Goal: Check status: Check status

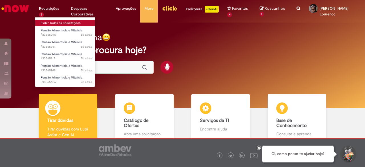
click at [59, 22] on link "Exibir Todas as Solicitações" at bounding box center [66, 23] width 63 height 6
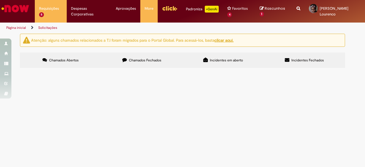
click at [161, 64] on label "Chamados Fechados" at bounding box center [141, 59] width 81 height 15
click at [0, 0] on input "Pesquisar" at bounding box center [0, 0] width 0 height 0
type input "******"
click at [0, 0] on button "Pesquisar" at bounding box center [0, 0] width 0 height 0
type input "******"
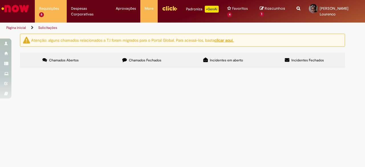
click at [0, 0] on button "Pesquisar" at bounding box center [0, 0] width 0 height 0
click at [72, 59] on span "Chamados Abertos" at bounding box center [64, 60] width 30 height 5
click at [162, 64] on label "Chamados Fechados" at bounding box center [141, 59] width 81 height 15
click at [0, 0] on button at bounding box center [0, 0] width 0 height 0
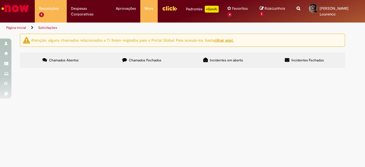
click at [0, 0] on link at bounding box center [0, 0] width 0 height 0
click at [65, 63] on label "Chamados Abertos" at bounding box center [60, 59] width 81 height 15
click at [124, 54] on label "Chamados Fechados" at bounding box center [141, 59] width 81 height 15
click at [136, 58] on span "Chamados Fechados" at bounding box center [145, 60] width 32 height 5
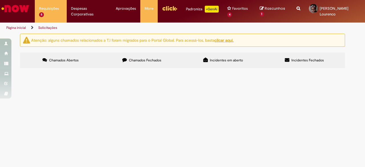
click at [19, 11] on img "Ir para a Homepage" at bounding box center [15, 8] width 29 height 11
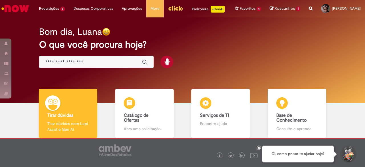
click at [20, 12] on img "Ir para a Homepage" at bounding box center [15, 8] width 29 height 11
click at [20, 6] on img "Ir para a Homepage" at bounding box center [15, 8] width 29 height 11
click at [12, 7] on img "Ir para a Homepage" at bounding box center [15, 8] width 29 height 11
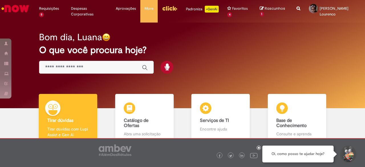
click at [17, 5] on img "Ir para a Homepage" at bounding box center [15, 8] width 29 height 11
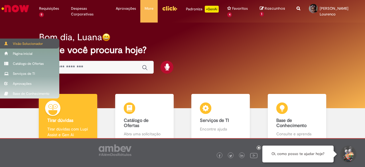
click at [7, 42] on span at bounding box center [6, 43] width 4 height 3
